Goal: Find specific page/section: Find specific page/section

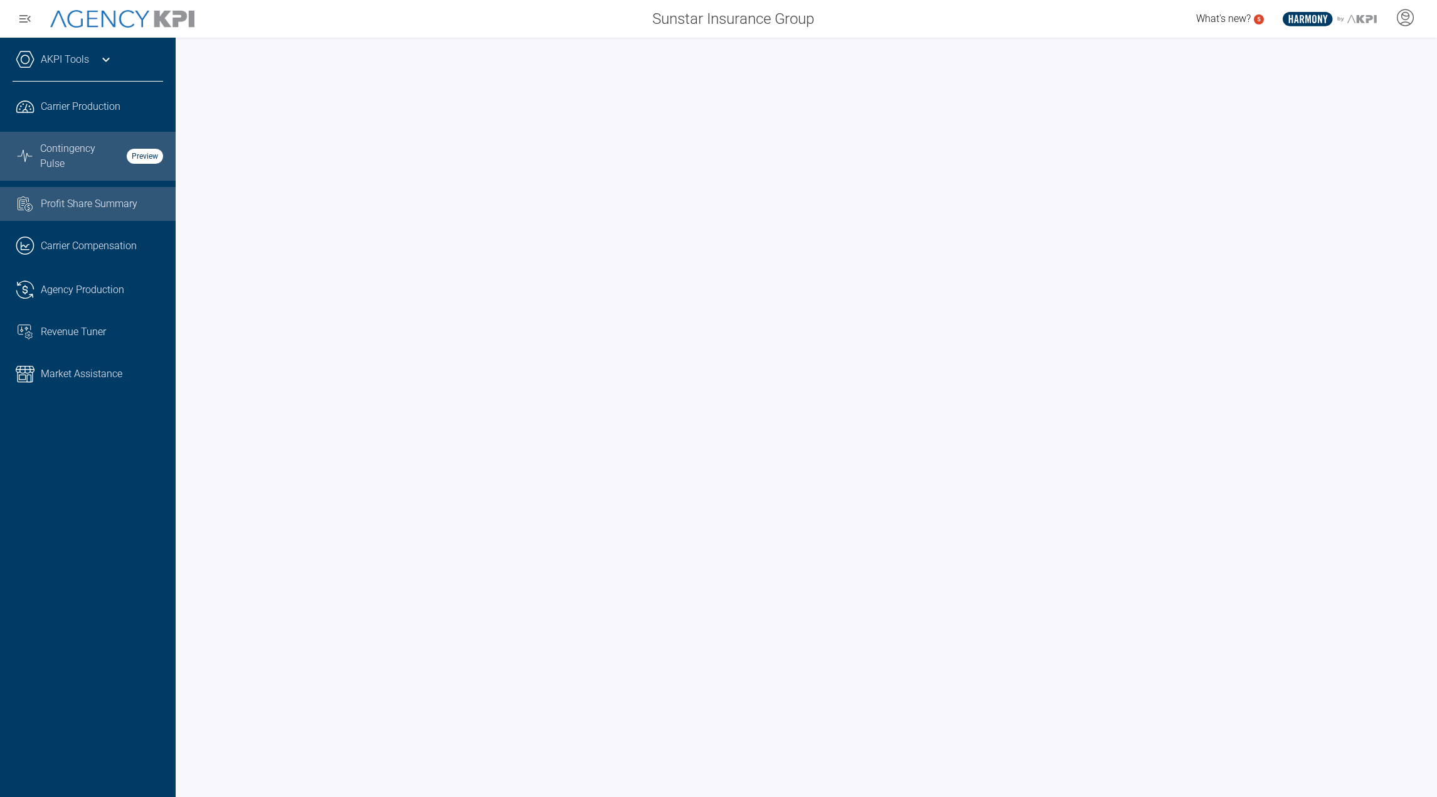
click at [78, 155] on span "Contingency Pulse" at bounding box center [79, 156] width 79 height 30
